Goal: Find specific page/section: Find specific page/section

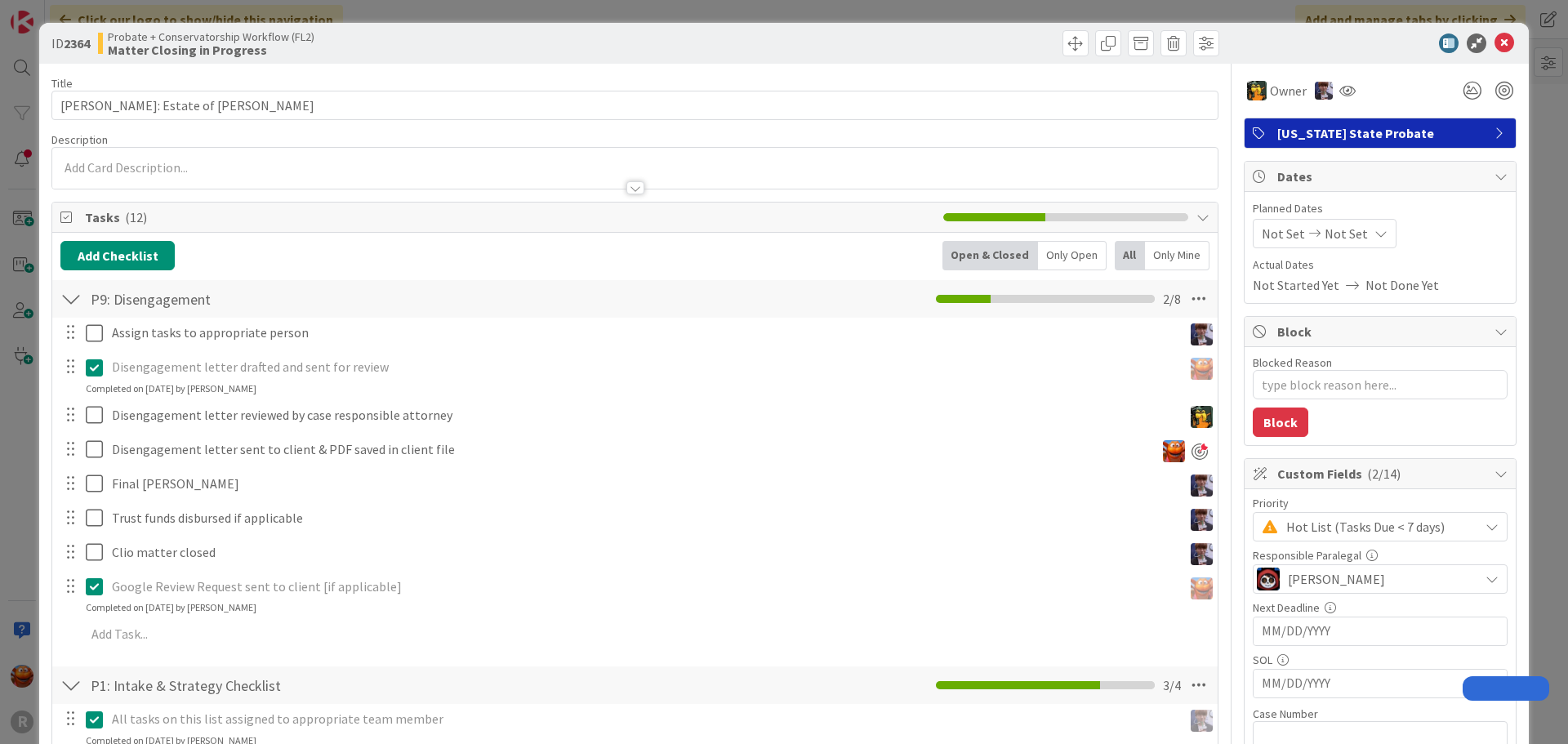
type textarea "x"
click at [19, 102] on div "ID 2364 Probate + Conservatorship Workflow (FL2) Matter Closing in Progress Tit…" at bounding box center [784, 372] width 1568 height 744
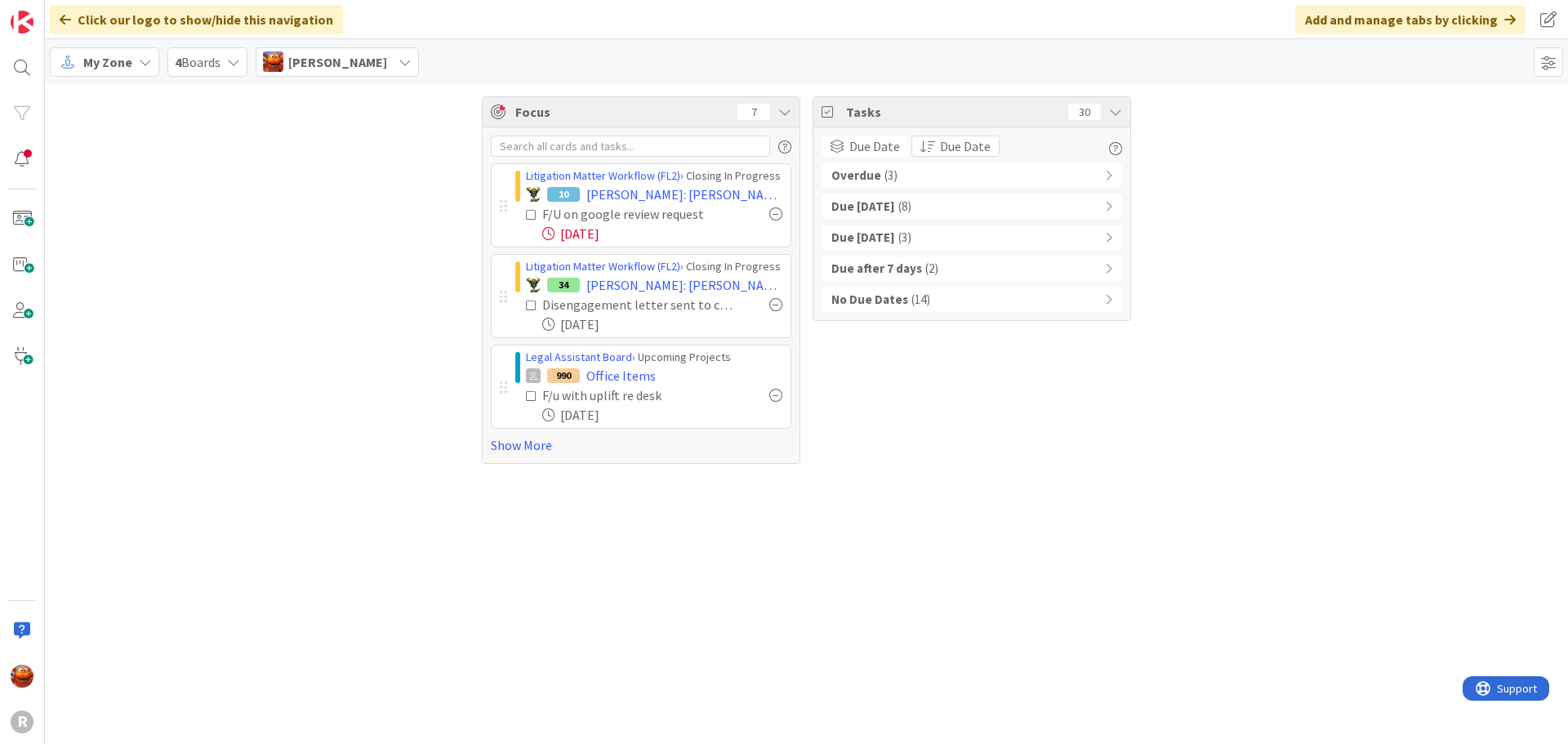
click at [117, 63] on span "My Zone" at bounding box center [108, 62] width 49 height 20
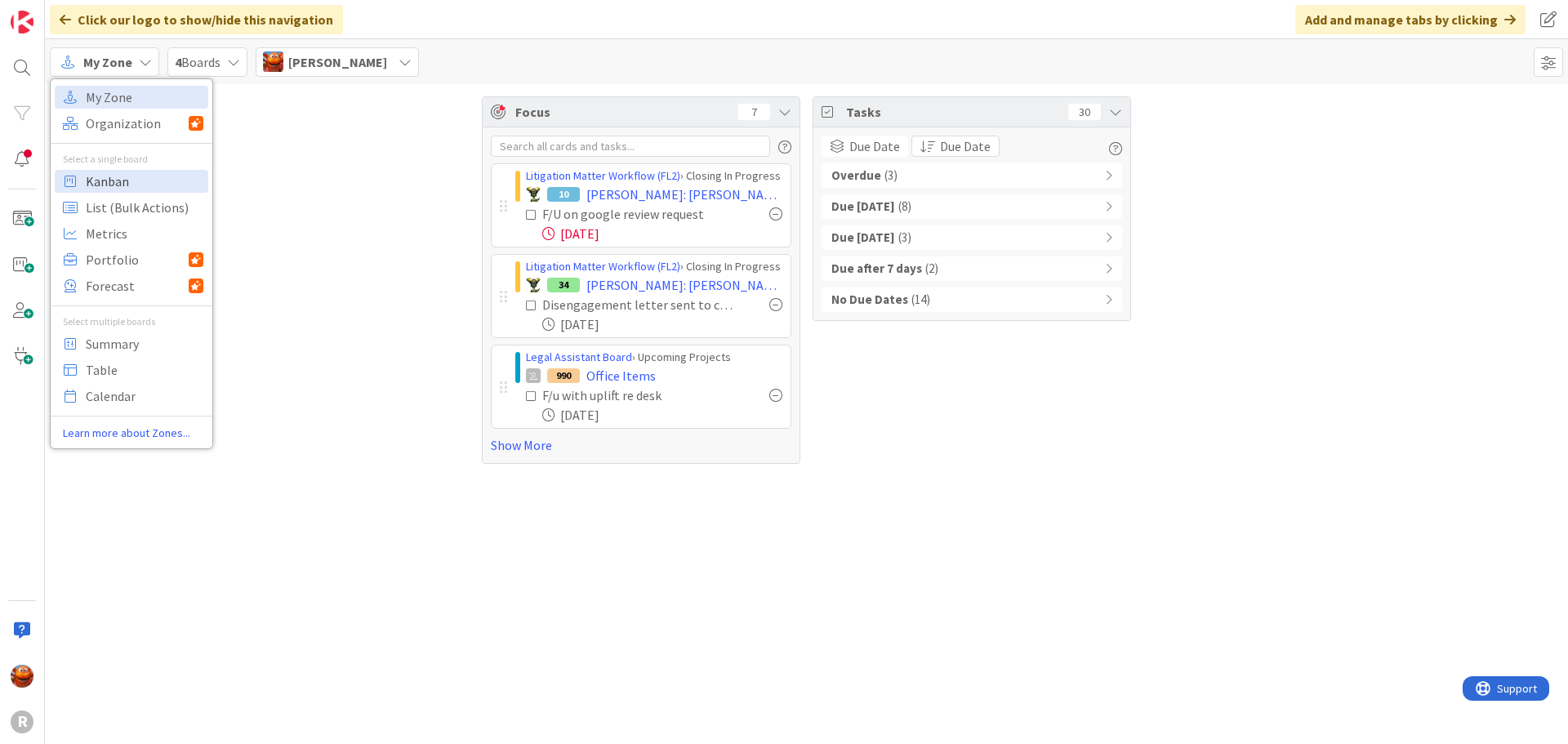
click at [97, 178] on span "Kanban" at bounding box center [144, 181] width 117 height 25
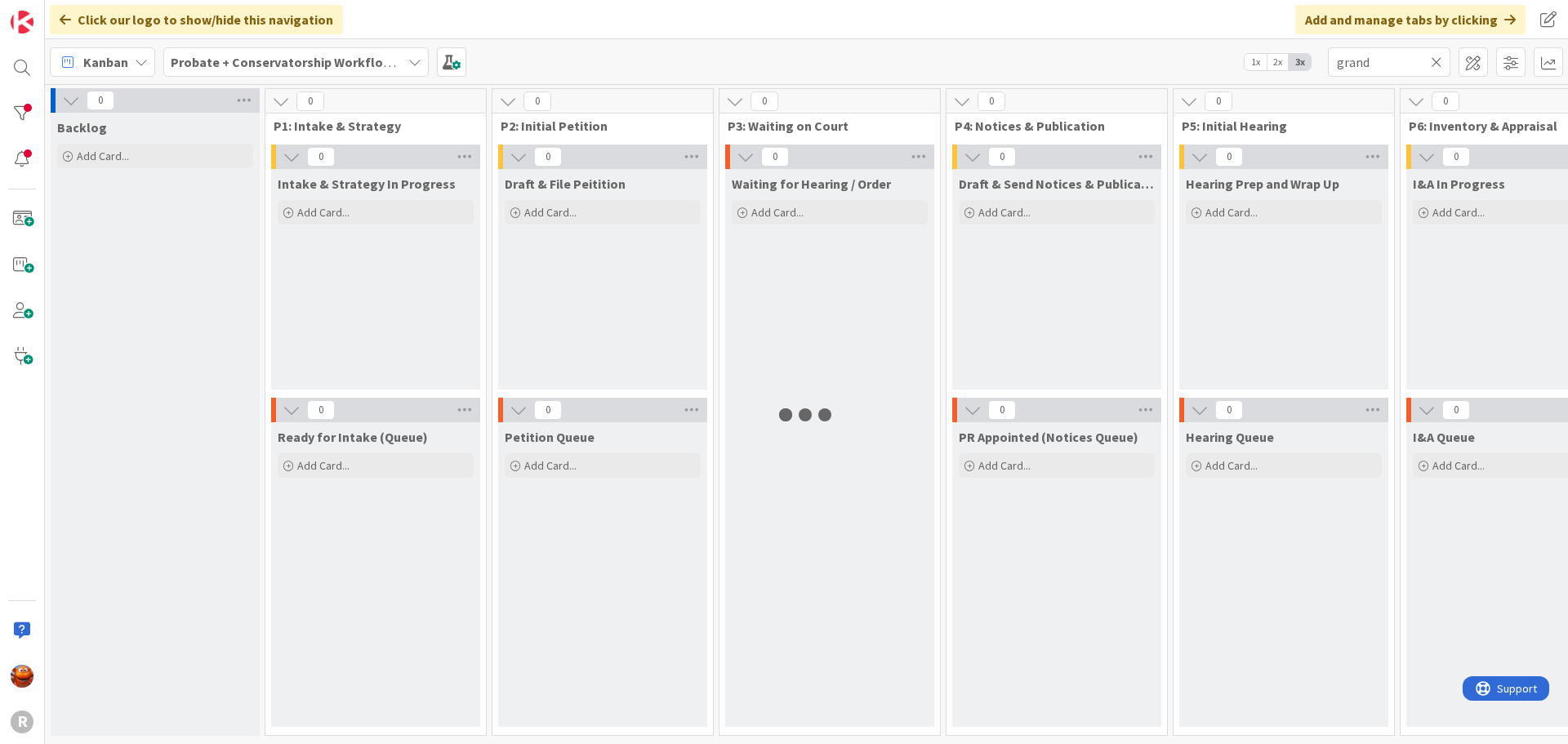
click at [320, 58] on b "Probate + Conservatorship Workflow (FL2)" at bounding box center [297, 62] width 254 height 16
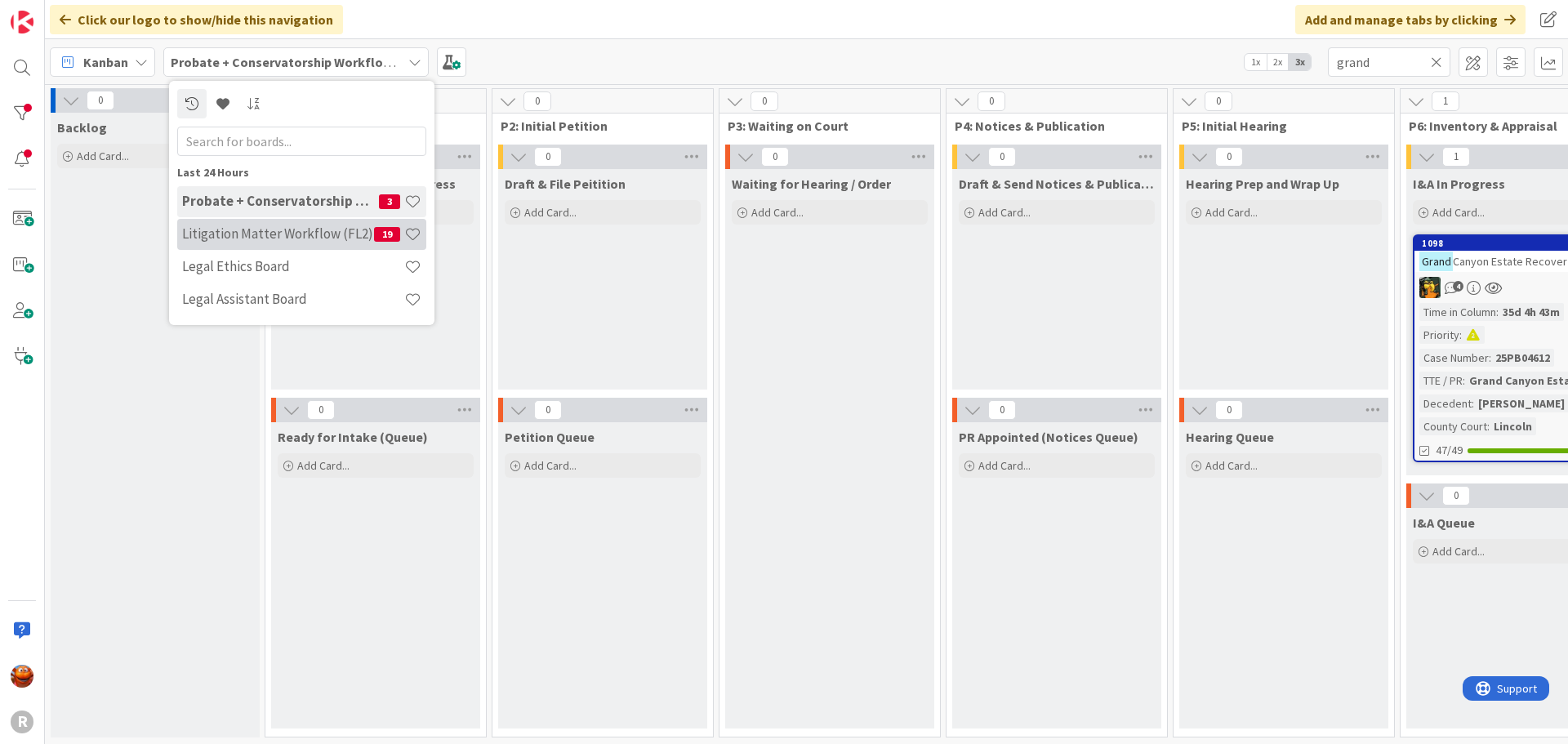
click at [280, 221] on div "Litigation Matter Workflow (FL2) 19" at bounding box center [302, 235] width 249 height 31
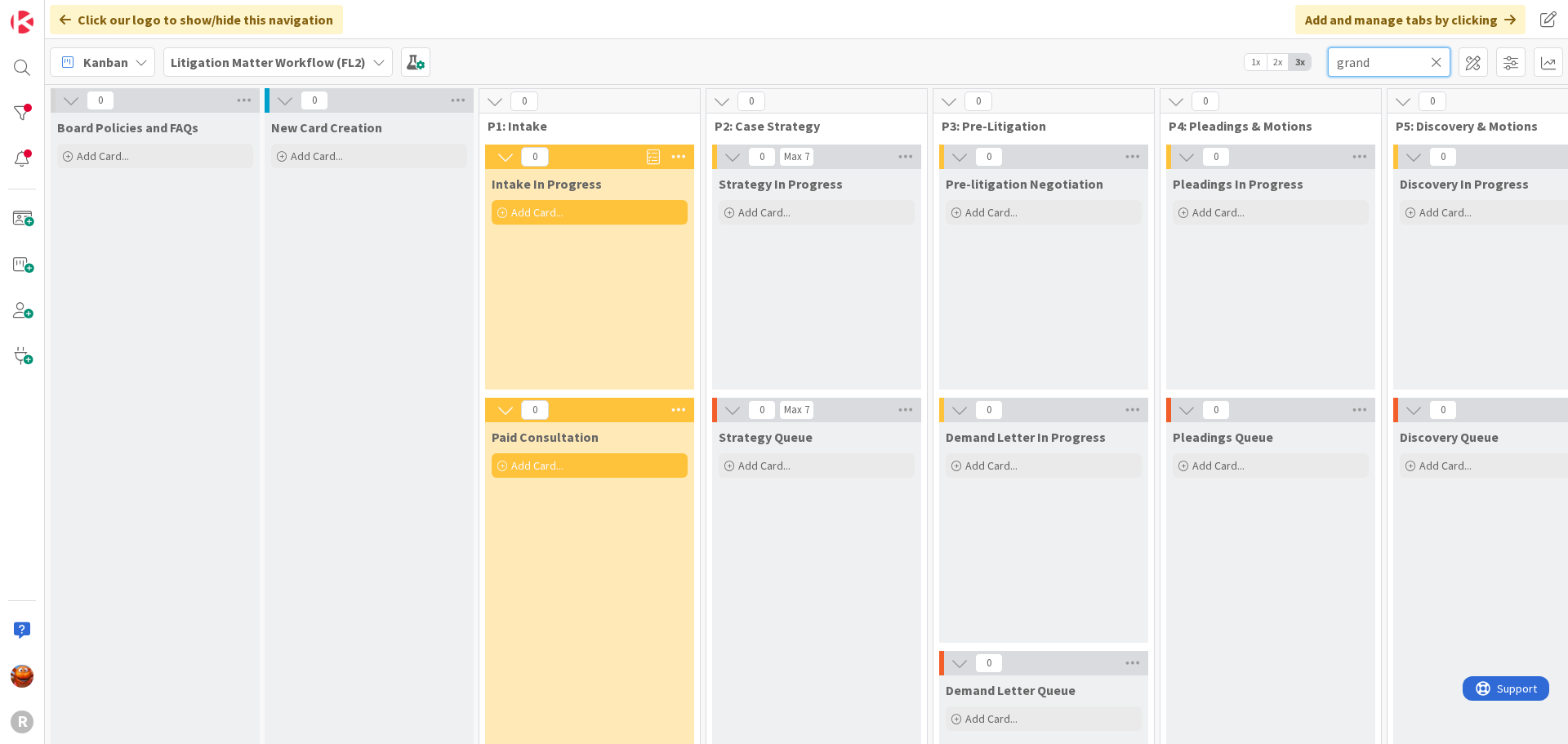
click at [1383, 66] on input "grand" at bounding box center [1389, 62] width 123 height 29
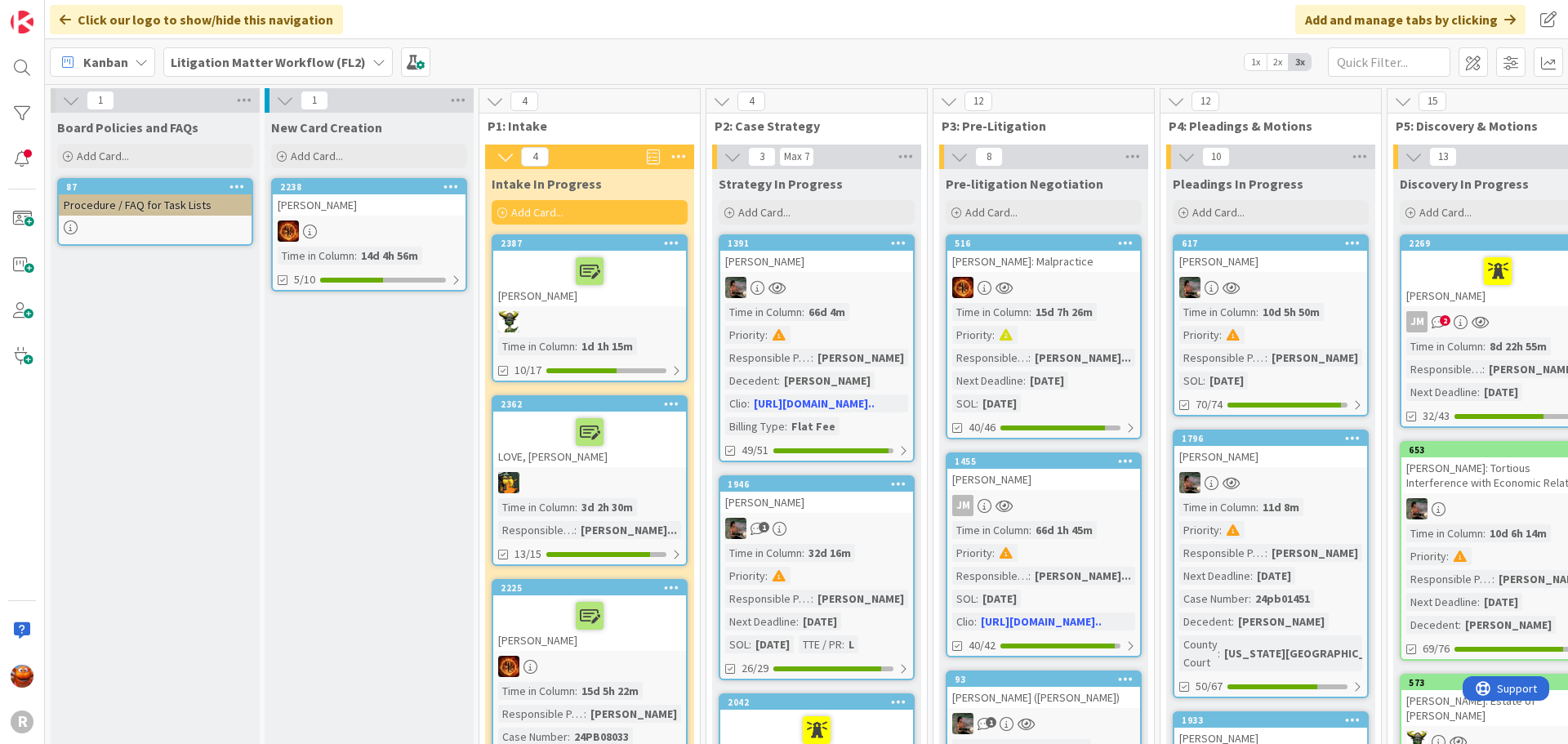
click at [341, 70] on span "Litigation Matter Workflow (FL2)" at bounding box center [268, 62] width 195 height 20
